Goal: Task Accomplishment & Management: Manage account settings

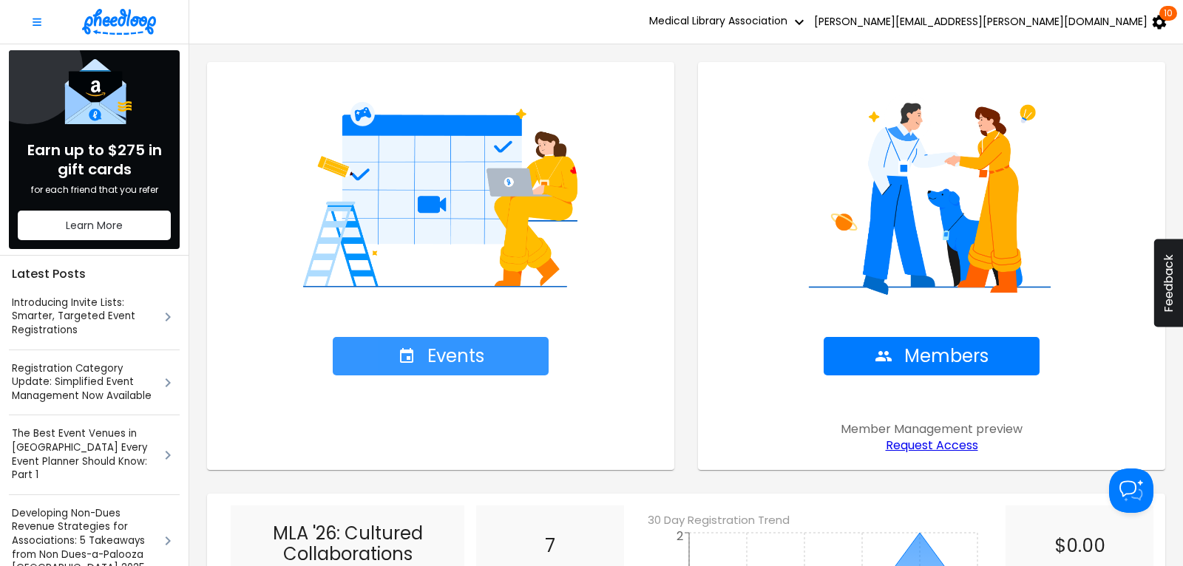
click at [453, 353] on span "Events" at bounding box center [441, 356] width 87 height 21
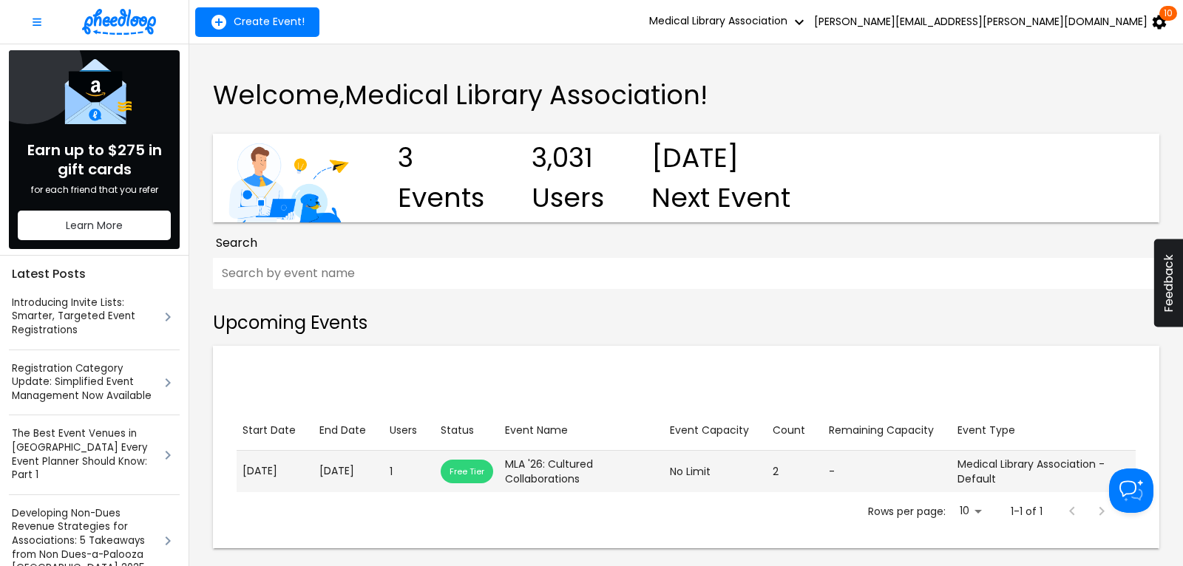
click at [339, 478] on p "May. 22, 2026" at bounding box center [348, 472] width 58 height 16
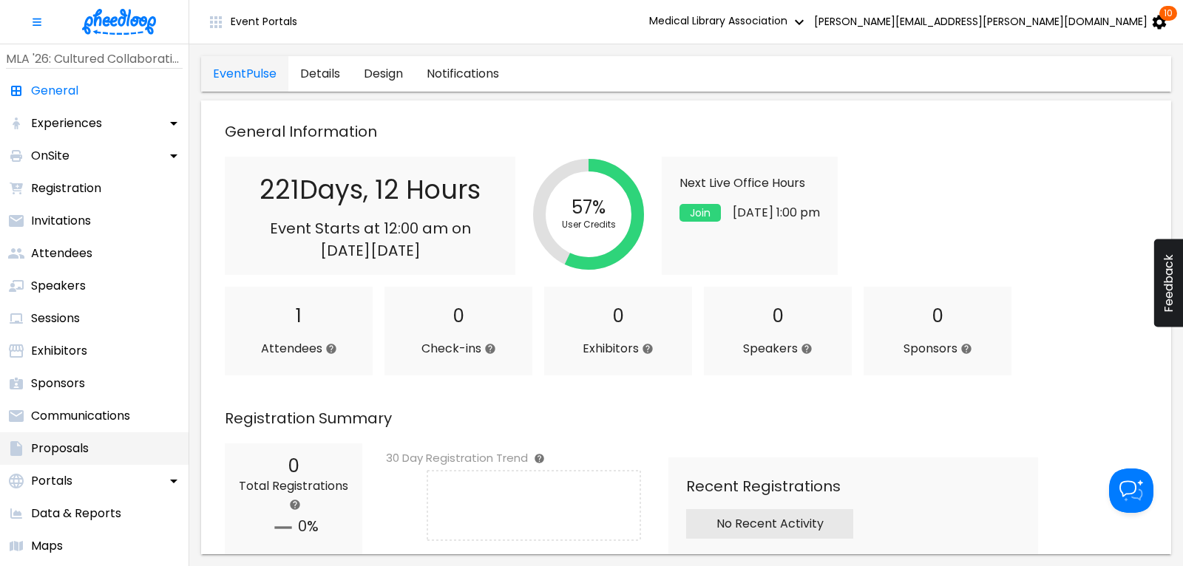
click at [59, 453] on p "Proposals" at bounding box center [60, 449] width 58 height 18
